Goal: Task Accomplishment & Management: Use online tool/utility

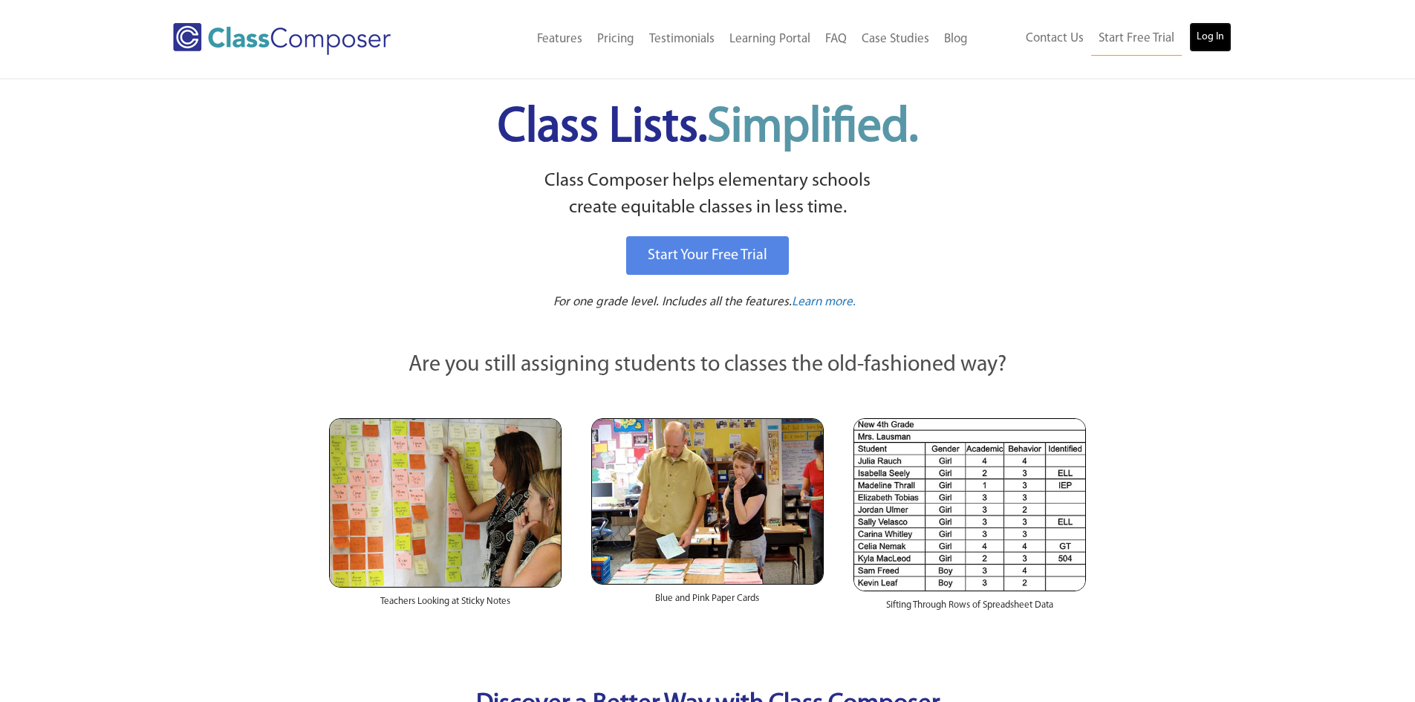
click at [1204, 43] on link "Log In" at bounding box center [1210, 37] width 42 height 30
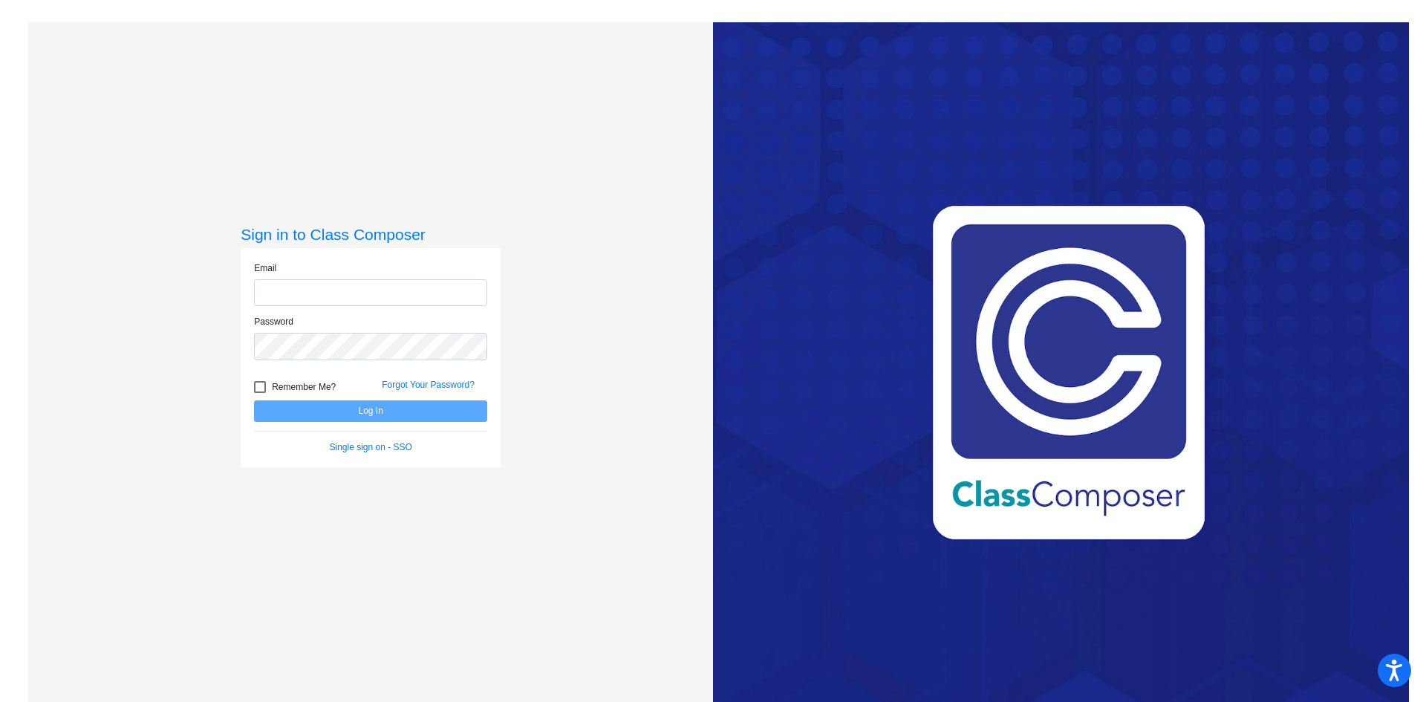
click at [358, 296] on input "email" at bounding box center [370, 292] width 233 height 27
type input "[EMAIL_ADDRESS][DOMAIN_NAME]"
click at [363, 411] on button "Log In" at bounding box center [370, 411] width 233 height 22
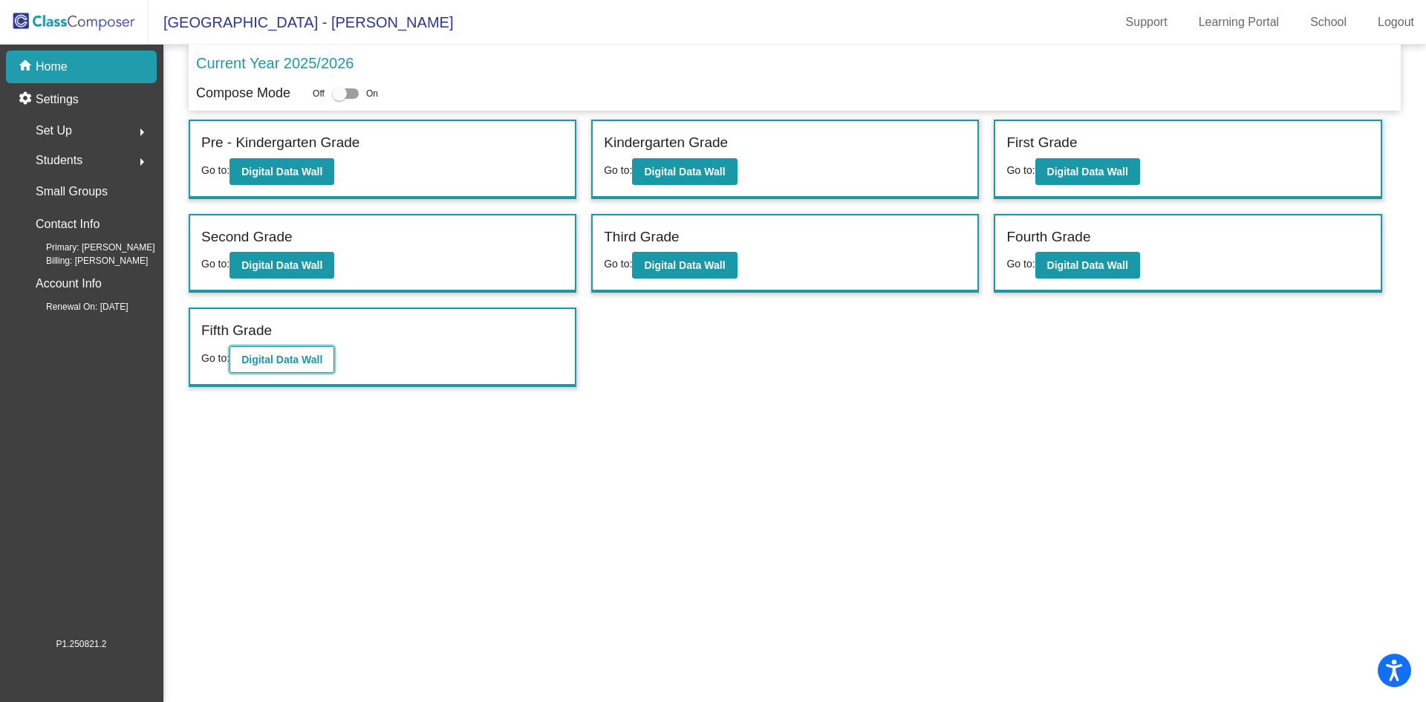
click at [304, 368] on button "Digital Data Wall" at bounding box center [282, 359] width 105 height 27
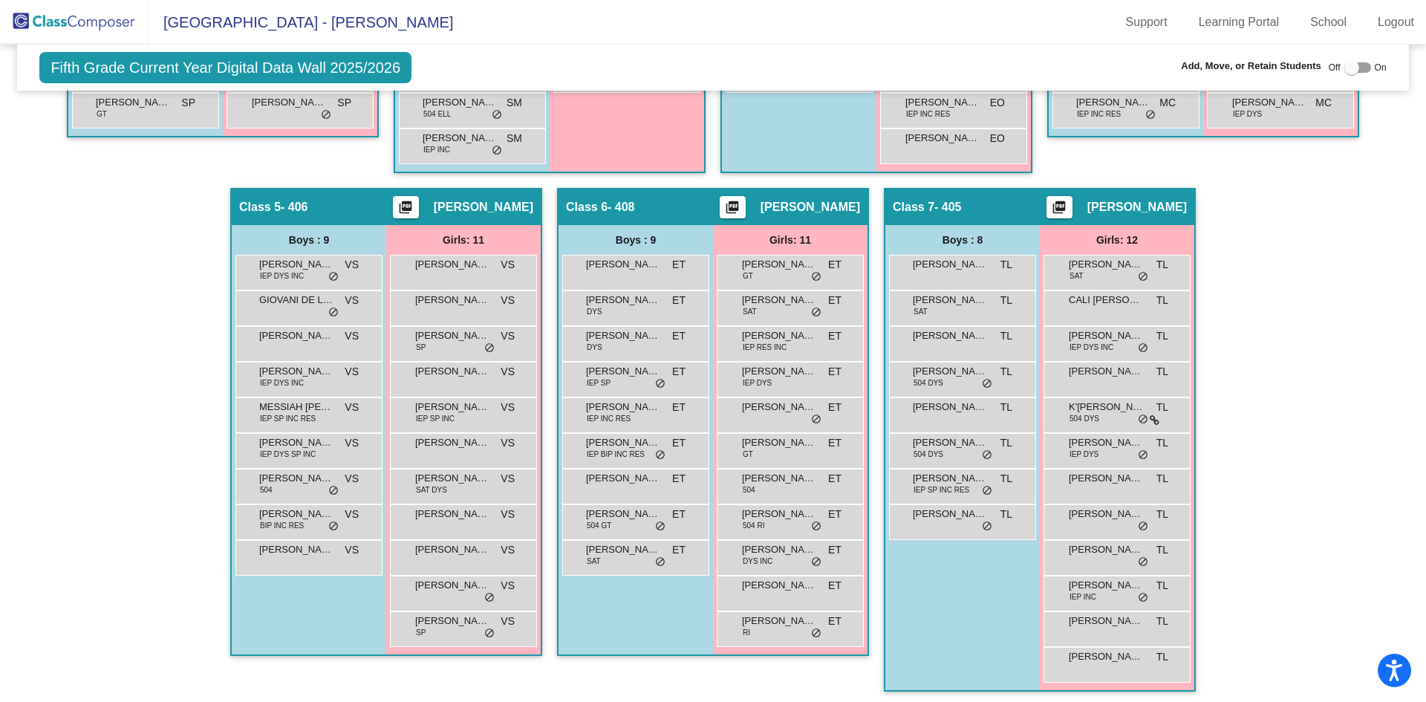
scroll to position [297, 0]
